Goal: Task Accomplishment & Management: Use online tool/utility

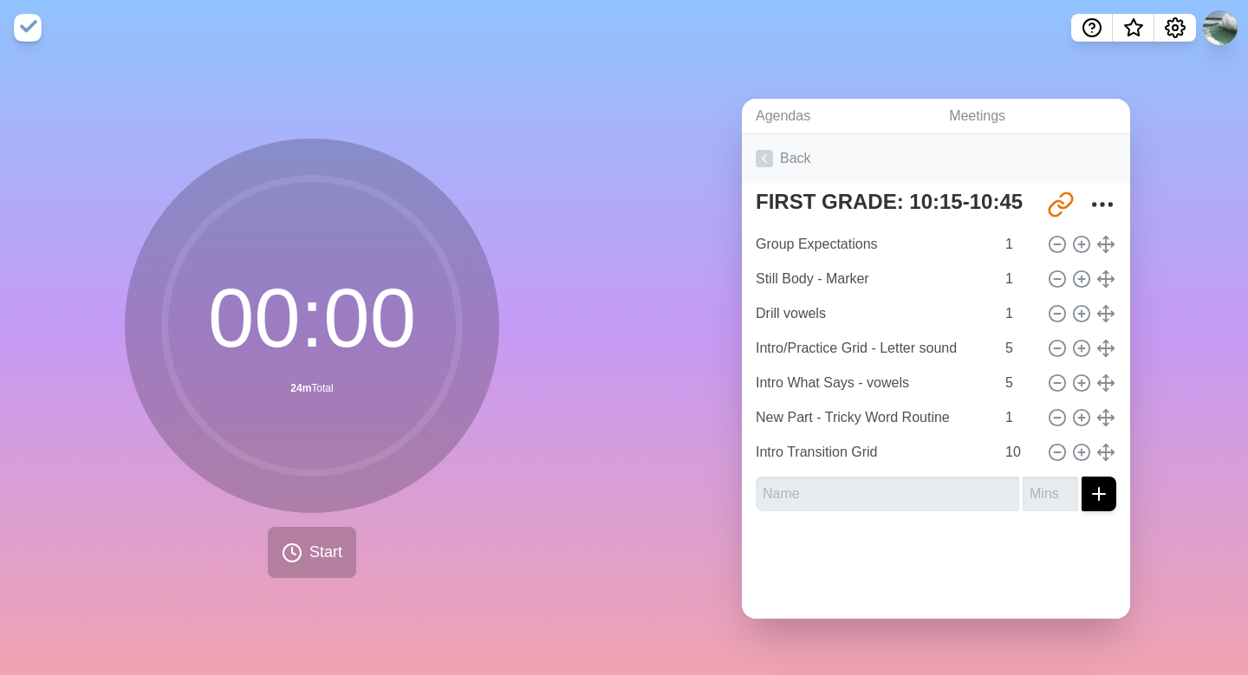
click at [766, 163] on icon at bounding box center [763, 158] width 17 height 17
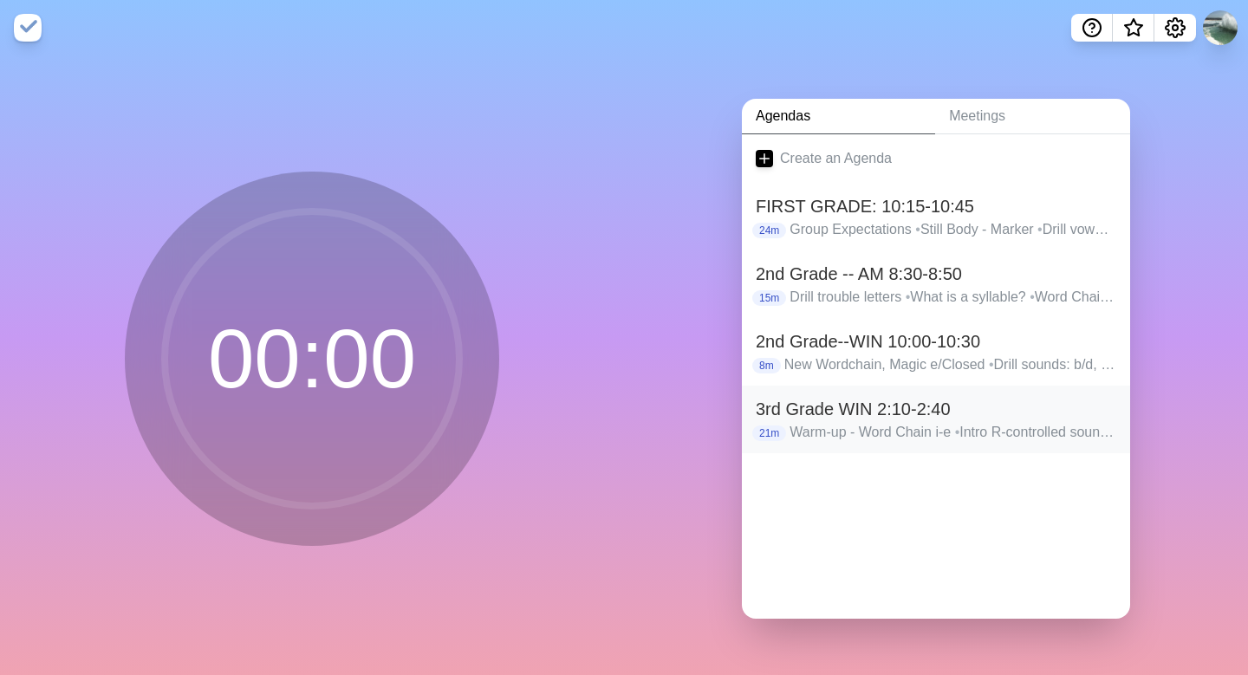
click at [815, 403] on h2 "3rd Grade WIN 2:10-2:40" at bounding box center [935, 409] width 360 height 26
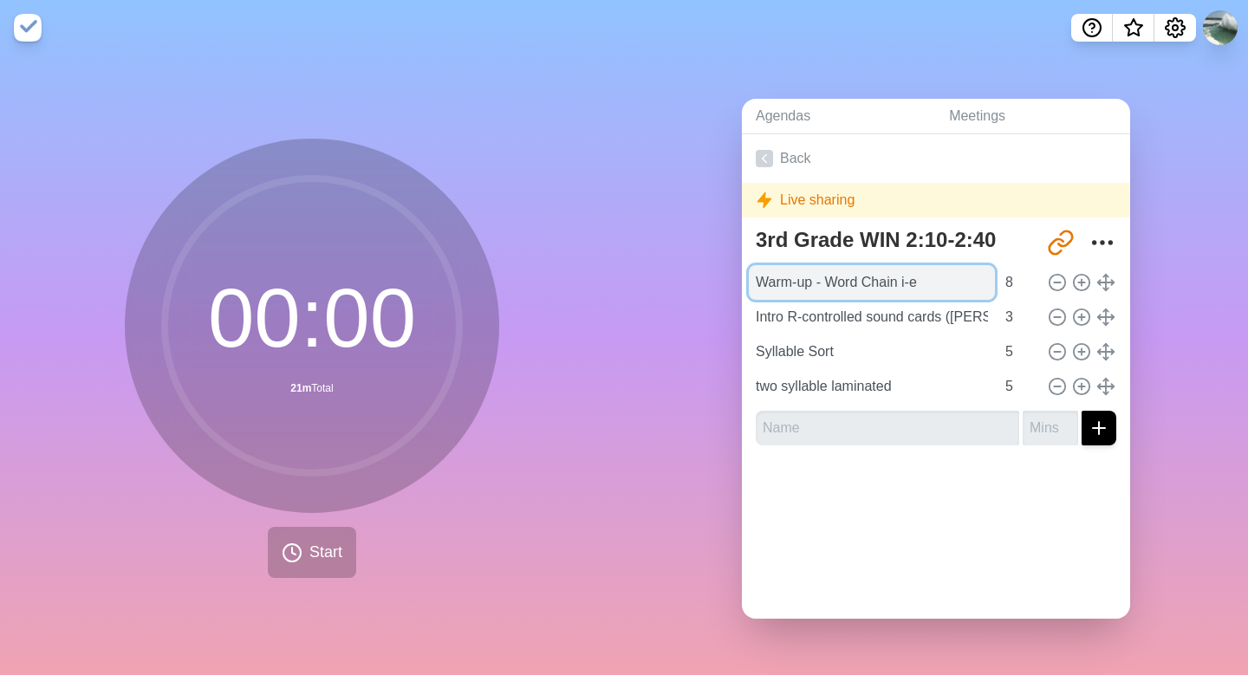
drag, startPoint x: 934, startPoint y: 278, endPoint x: 904, endPoint y: 280, distance: 30.4
click at [903, 281] on input "Warm-up - Word Chain i-e" at bounding box center [872, 282] width 246 height 35
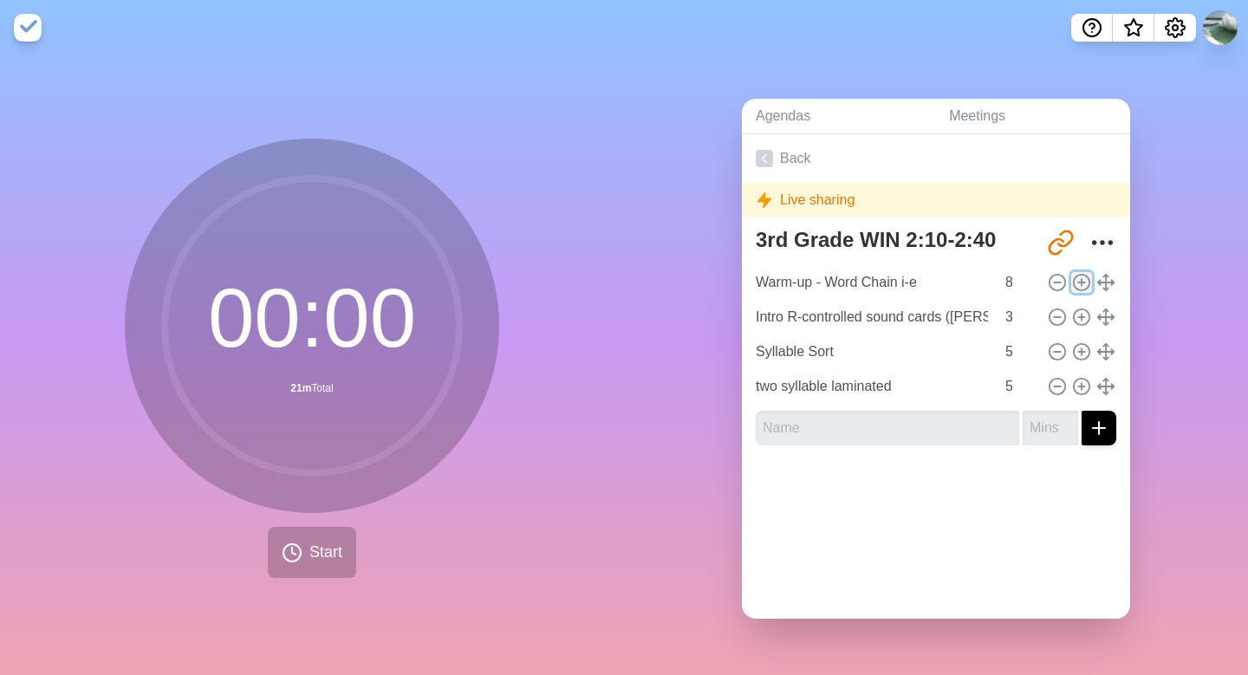
click at [1083, 280] on icon at bounding box center [1081, 282] width 19 height 19
type input "Warm-up - Word Chain i-e"
type input "8"
type input "Intro R-controlled sound cards ([PERSON_NAME])"
type input "3"
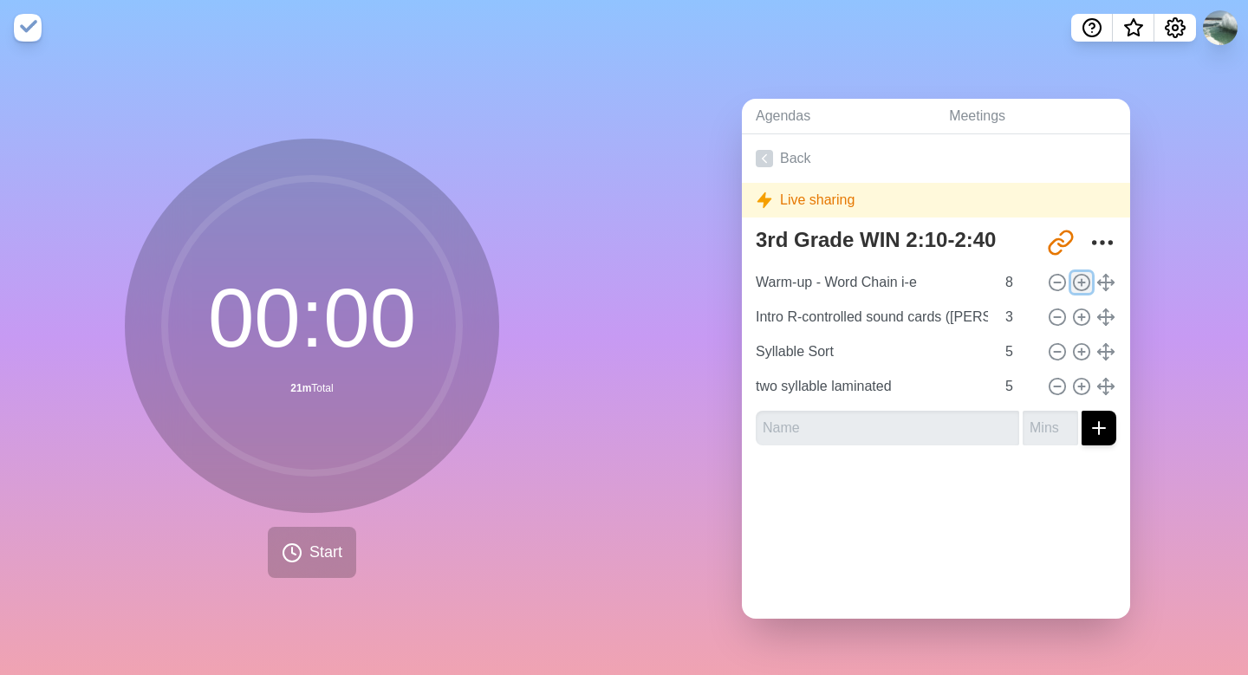
type input "Syllable Sort"
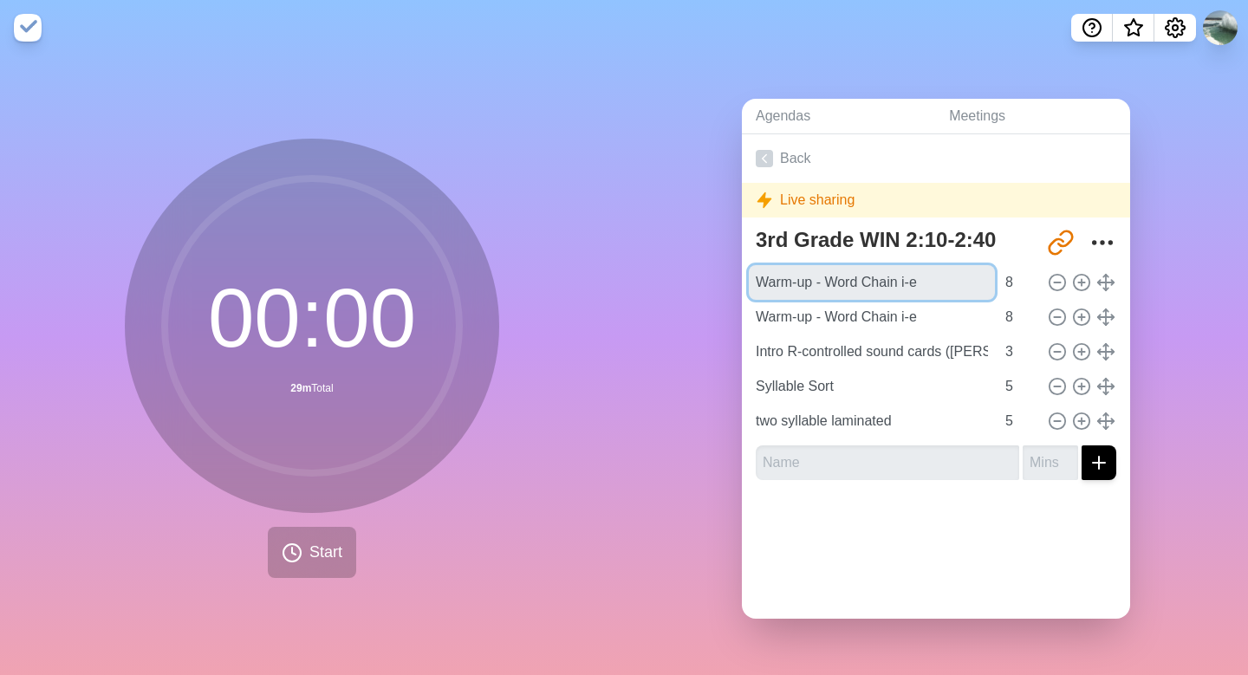
drag, startPoint x: 930, startPoint y: 283, endPoint x: 745, endPoint y: 279, distance: 185.5
click at [745, 279] on div "3rd Grade WIN 2:10-2:40 [URL][DOMAIN_NAME] Warm-up - Word Chain i-e 8 Warm-up -…" at bounding box center [936, 357] width 388 height 273
type input "Smarter Intervention-Soft g"
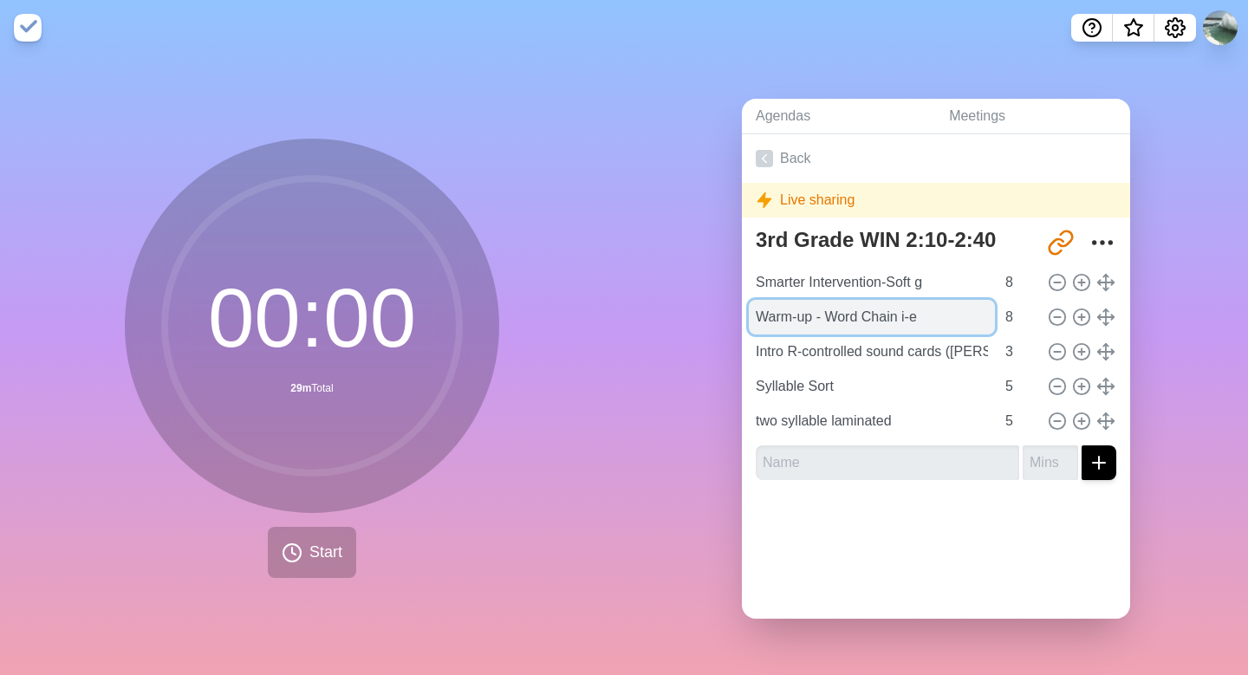
click at [831, 314] on input "Warm-up - Word Chain i-e" at bounding box center [872, 317] width 246 height 35
click at [872, 322] on input "Word Chain i-e" at bounding box center [872, 317] width 246 height 35
type input "Word Chain ng/g"
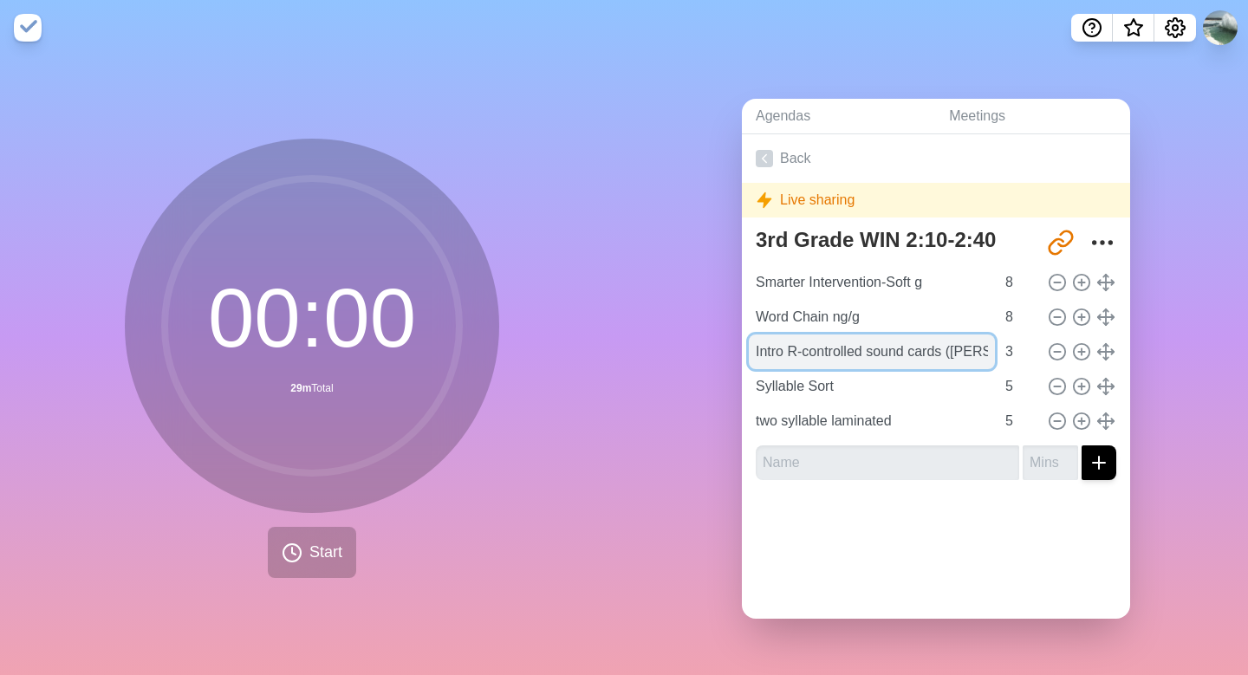
click at [990, 351] on input "Intro R-controlled sound cards ([PERSON_NAME])" at bounding box center [872, 351] width 246 height 35
drag, startPoint x: 990, startPoint y: 351, endPoint x: 746, endPoint y: 352, distance: 244.3
click at [746, 352] on div "3rd Grade WIN 2:10-2:40 [URL][DOMAIN_NAME] Smarter Intervention-Soft g 8 Word C…" at bounding box center [936, 357] width 388 height 273
type input "Word Chain - ck/ch"
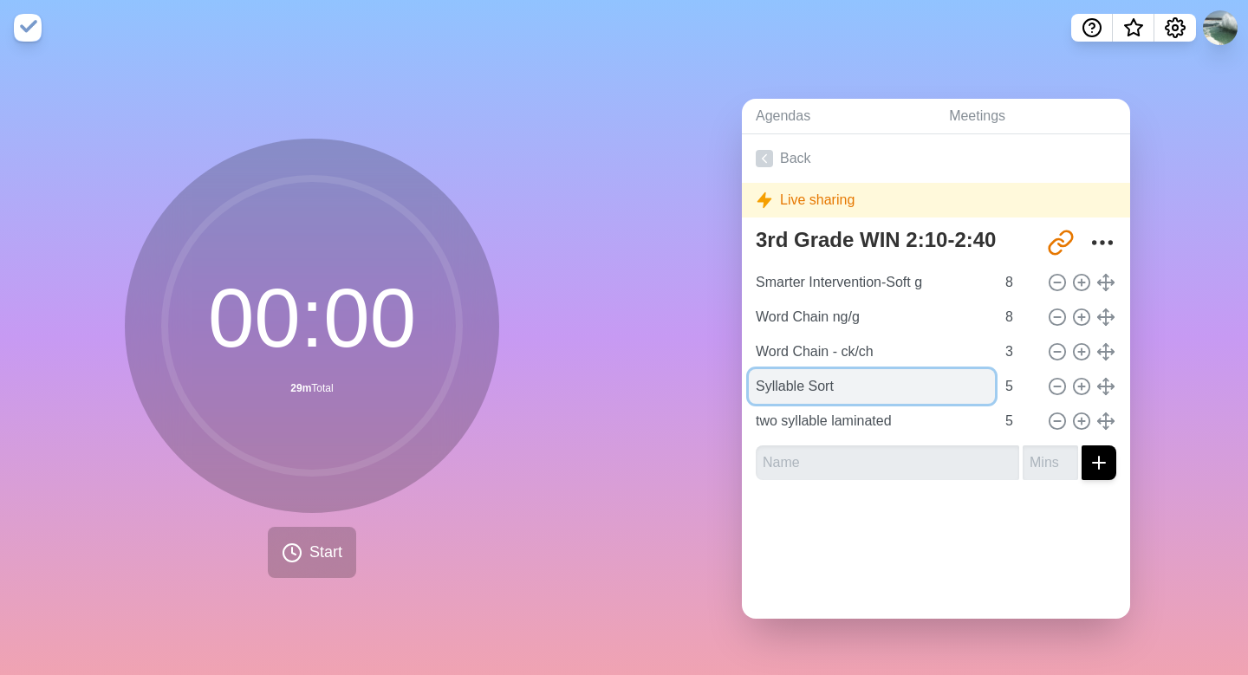
drag, startPoint x: 850, startPoint y: 393, endPoint x: 749, endPoint y: 371, distance: 103.8
click at [749, 371] on input "Syllable Sort" at bounding box center [872, 386] width 246 height 35
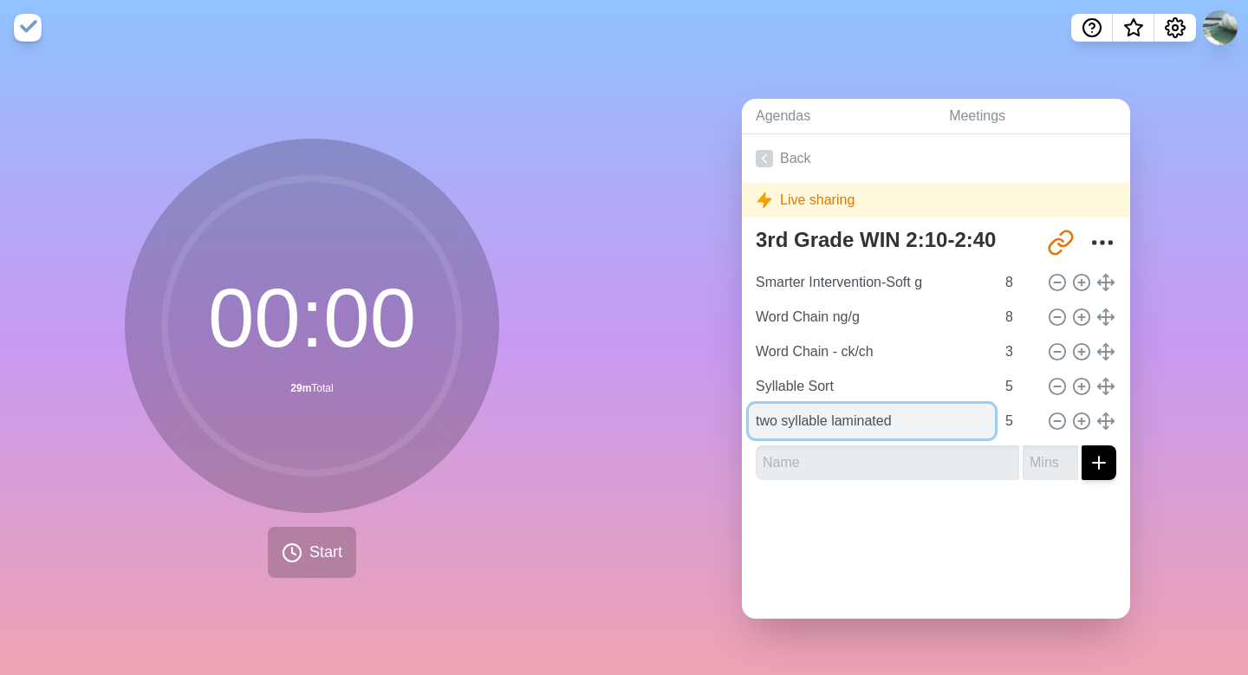
click at [896, 423] on input "two syllable laminated" at bounding box center [872, 421] width 246 height 35
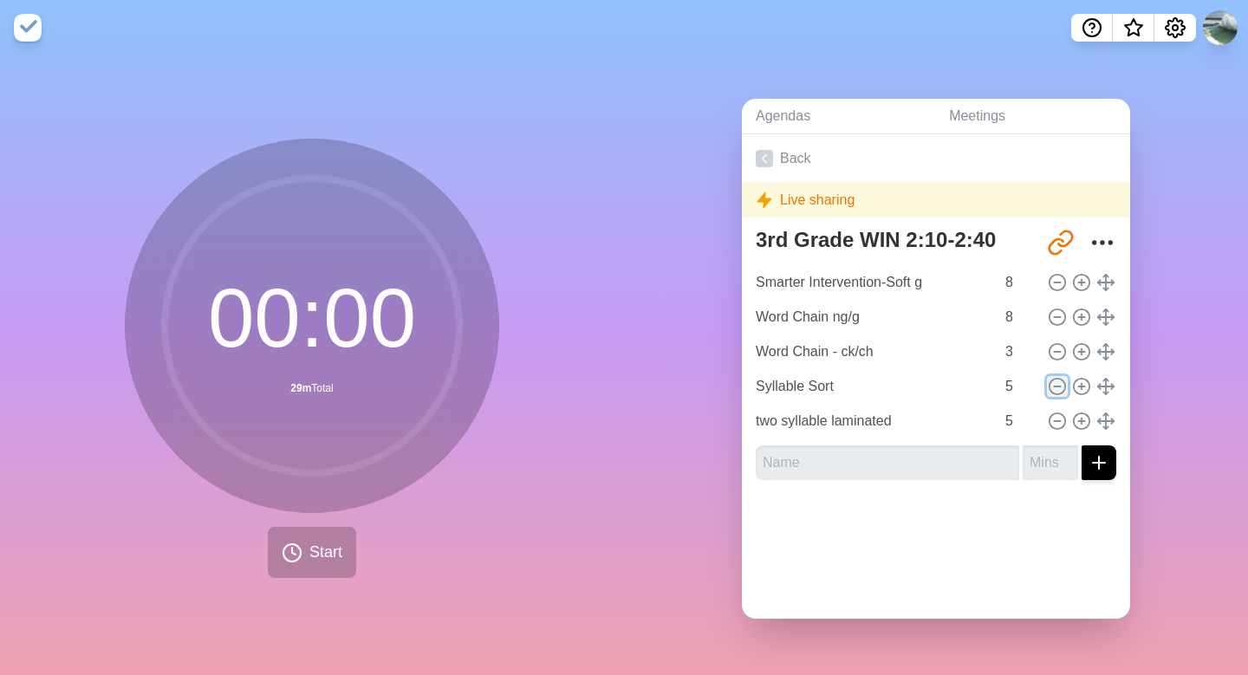
click at [1058, 382] on icon at bounding box center [1056, 386] width 19 height 19
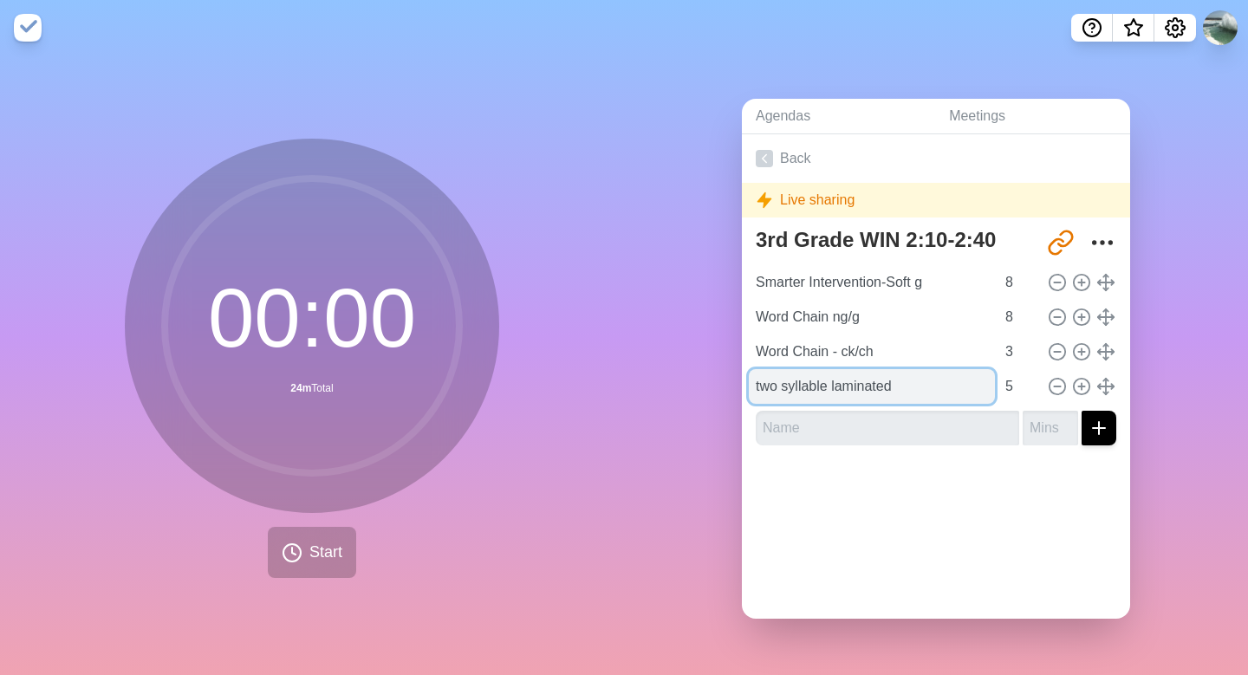
click at [901, 385] on input "two syllable laminated" at bounding box center [872, 386] width 246 height 35
type input "two syllable laminated r-c/closed/mag"
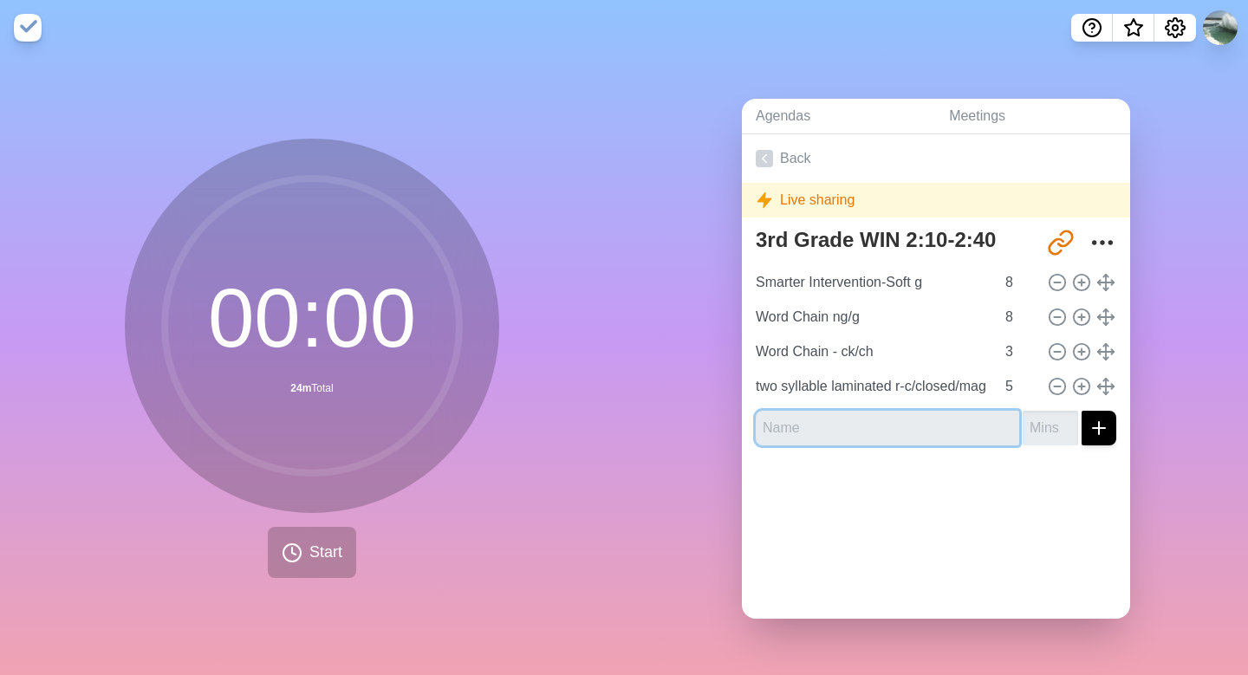
click at [879, 430] on input "text" at bounding box center [886, 428] width 263 height 35
click at [766, 156] on icon at bounding box center [763, 158] width 17 height 17
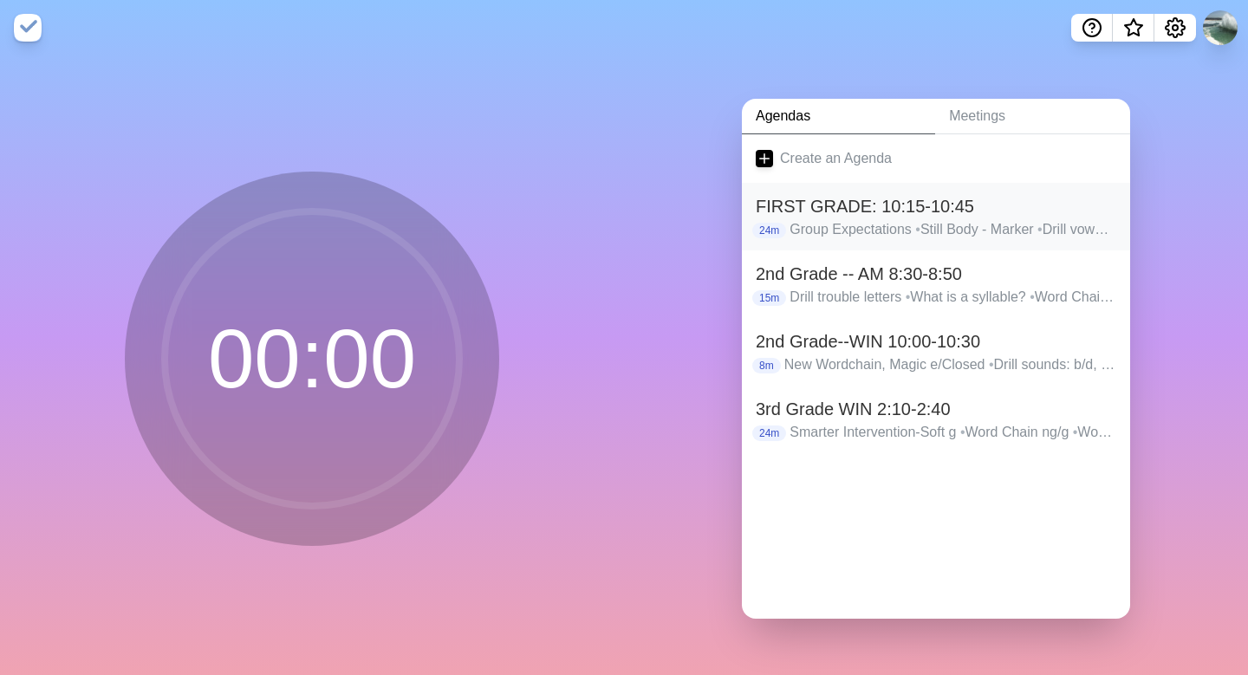
click at [821, 196] on h2 "FIRST GRADE: 10:15-10:45" at bounding box center [935, 206] width 360 height 26
